Goal: Find specific page/section: Find specific page/section

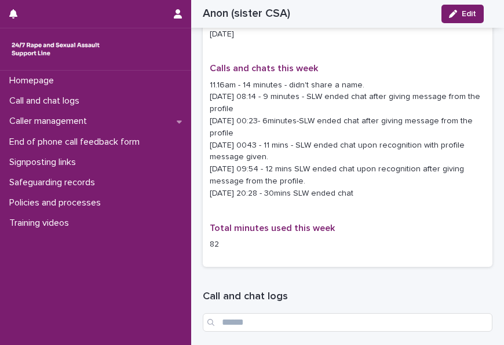
scroll to position [1141, 0]
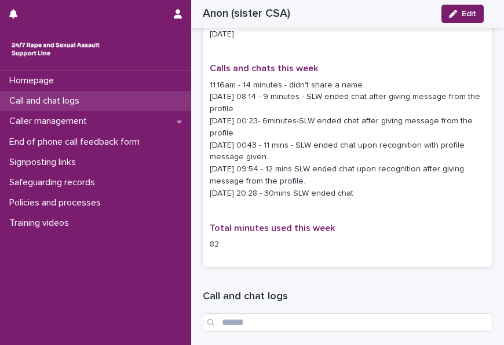
click at [58, 93] on div "Call and chat logs" at bounding box center [95, 101] width 191 height 20
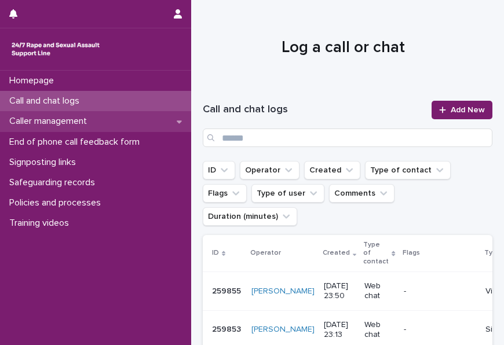
click at [73, 116] on p "Caller management" at bounding box center [51, 121] width 92 height 11
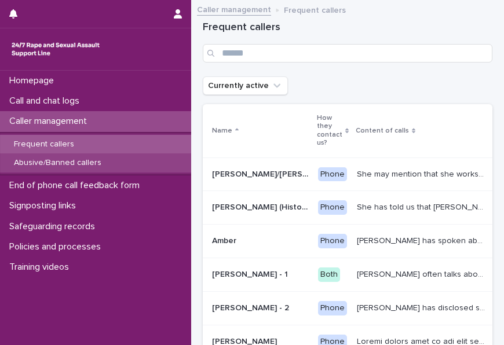
click at [68, 159] on p "Abusive/Banned callers" at bounding box center [58, 163] width 106 height 10
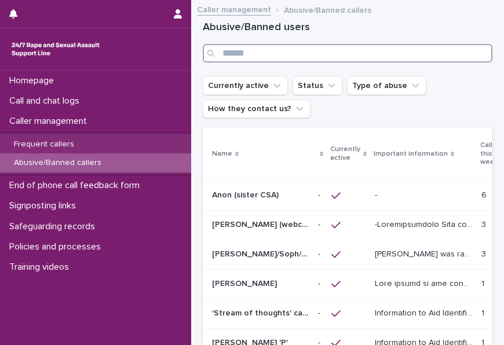
click at [229, 56] on input "Search" at bounding box center [348, 53] width 290 height 19
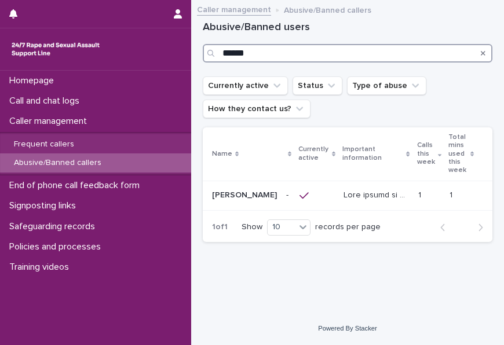
type input "******"
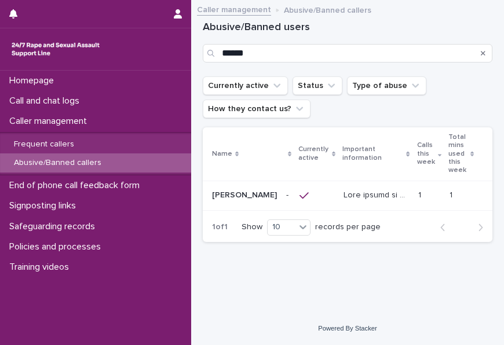
click at [300, 191] on div at bounding box center [317, 196] width 35 height 10
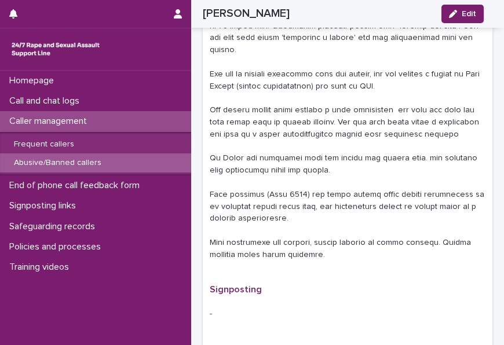
scroll to position [842, 0]
